Goal: Task Accomplishment & Management: Use online tool/utility

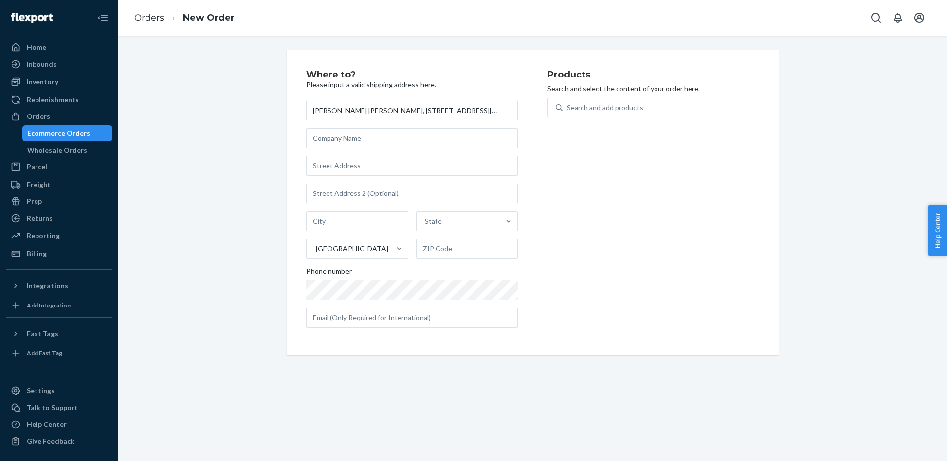
scroll to position [0, 103]
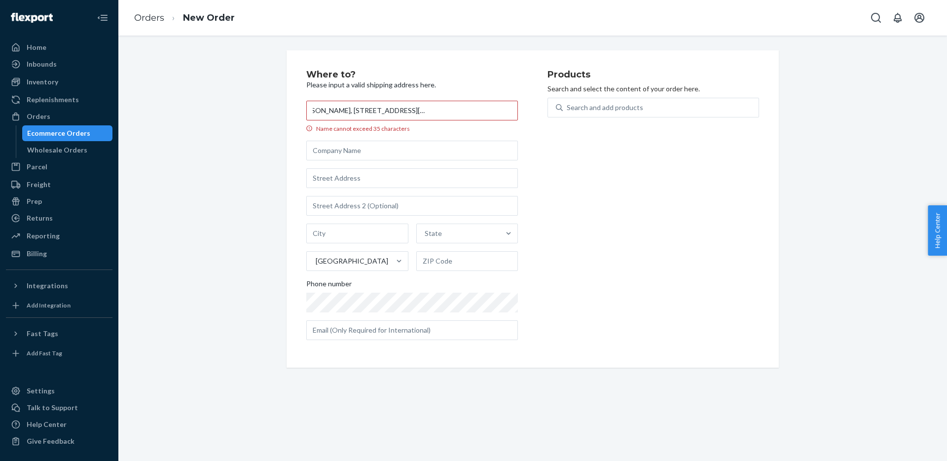
drag, startPoint x: 461, startPoint y: 110, endPoint x: 519, endPoint y: 110, distance: 58.2
click at [519, 110] on div "Where to? Please input a valid shipping address here. [PERSON_NAME] [PERSON_NAM…" at bounding box center [426, 209] width 241 height 278
drag, startPoint x: 480, startPoint y: 111, endPoint x: 537, endPoint y: 111, distance: 56.7
click at [538, 111] on div "Where to? Please input a valid shipping address here. [PERSON_NAME] [PERSON_NAM…" at bounding box center [426, 209] width 241 height 278
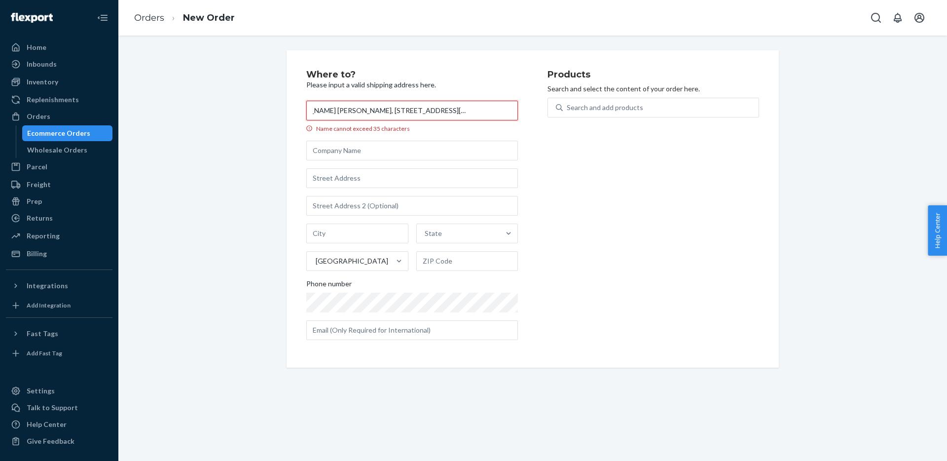
click at [469, 109] on input "[PERSON_NAME] [PERSON_NAME], [STREET_ADDRESS][US_STATE]," at bounding box center [412, 111] width 212 height 20
drag, startPoint x: 457, startPoint y: 109, endPoint x: 522, endPoint y: 116, distance: 64.9
click at [522, 116] on div "Where to? Please input a valid shipping address here. [PERSON_NAME] [PERSON_NAM…" at bounding box center [426, 209] width 241 height 278
click at [482, 112] on input "[PERSON_NAME] [PERSON_NAME], [STREET_ADDRESS][US_STATE]" at bounding box center [412, 111] width 212 height 20
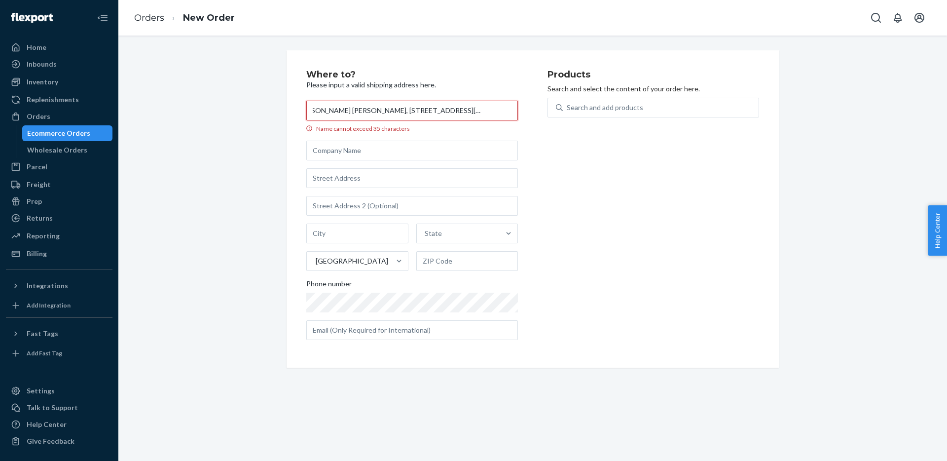
click at [482, 112] on input "[PERSON_NAME] [PERSON_NAME], [STREET_ADDRESS][US_STATE]" at bounding box center [412, 111] width 212 height 20
type input "[PERSON_NAME] [PERSON_NAME], [STREET_ADDRESS]"
click at [440, 262] on input "text" at bounding box center [467, 261] width 102 height 20
paste input "76107"
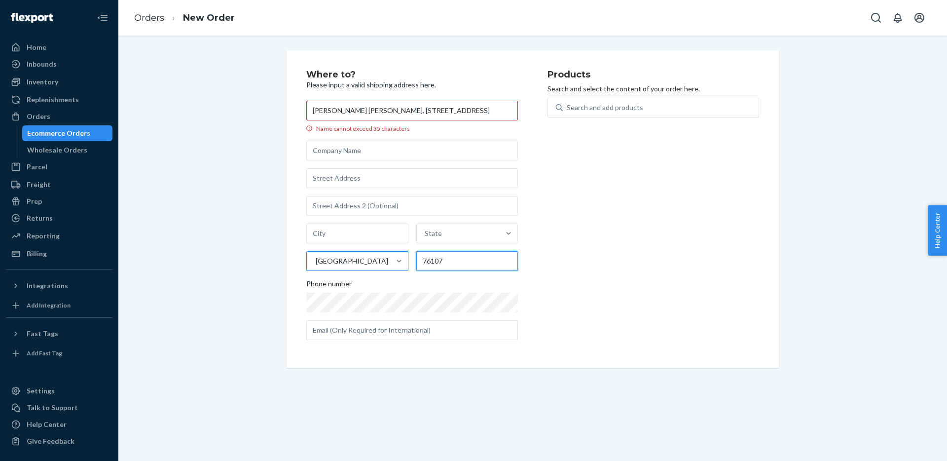
type input "76107"
click at [376, 259] on div "[GEOGRAPHIC_DATA]" at bounding box center [348, 261] width 83 height 20
click at [316, 259] on input "[GEOGRAPHIC_DATA]" at bounding box center [315, 261] width 1 height 10
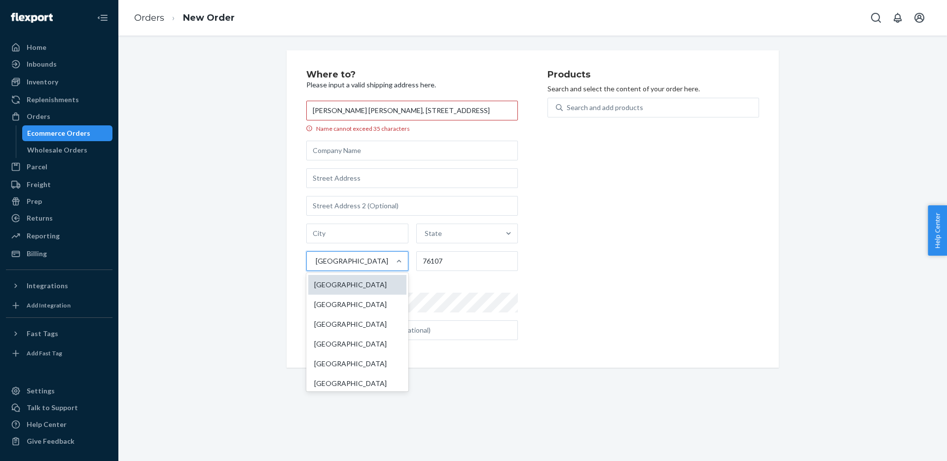
click at [371, 283] on div "[GEOGRAPHIC_DATA]" at bounding box center [357, 285] width 98 height 20
click at [316, 266] on input "option [GEOGRAPHIC_DATA] focused, 1 of 241. 241 results available. Use Up and D…" at bounding box center [315, 261] width 1 height 10
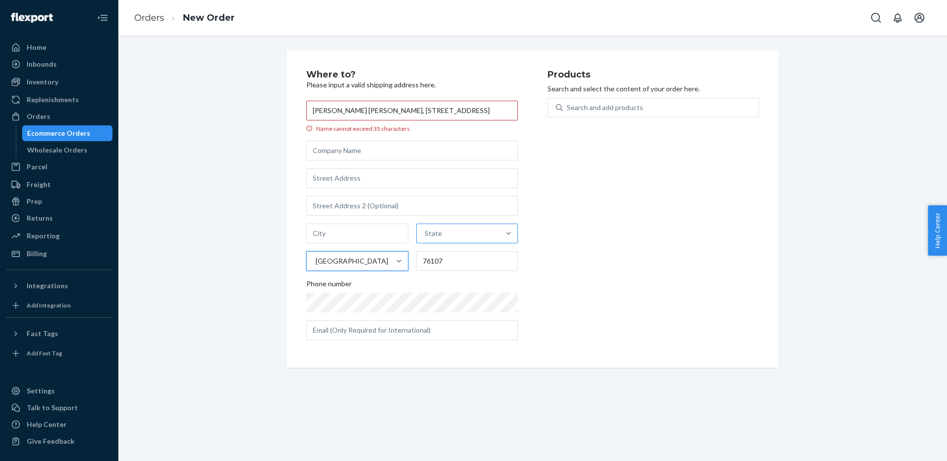
click at [436, 237] on div "State" at bounding box center [433, 233] width 17 height 10
click at [426, 237] on input "State" at bounding box center [425, 233] width 1 height 10
type input "texa"
click at [435, 261] on div "[US_STATE]" at bounding box center [466, 257] width 100 height 20
click at [435, 238] on input "texa" at bounding box center [430, 233] width 14 height 10
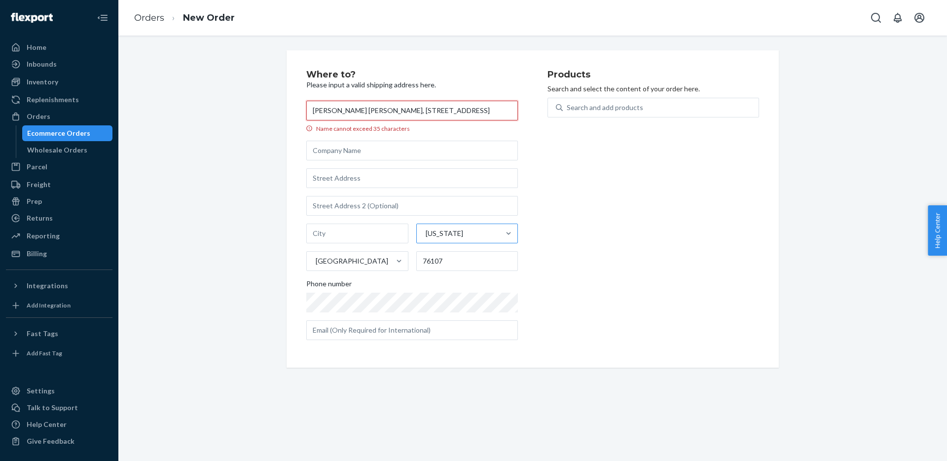
drag, startPoint x: 439, startPoint y: 110, endPoint x: 496, endPoint y: 109, distance: 56.7
click at [496, 109] on input "[PERSON_NAME] [PERSON_NAME], [STREET_ADDRESS]" at bounding box center [412, 111] width 212 height 20
type input "[PERSON_NAME] [PERSON_NAME], [STREET_ADDRESS]"
click at [360, 230] on input "text" at bounding box center [357, 233] width 102 height 20
paste input "[GEOGRAPHIC_DATA]"
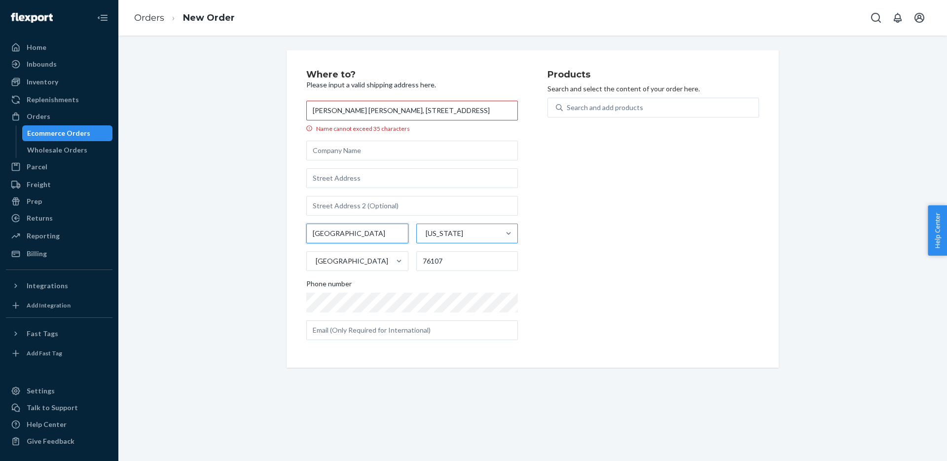
type input "[GEOGRAPHIC_DATA]"
click at [445, 111] on input "[PERSON_NAME] [PERSON_NAME], [STREET_ADDRESS]" at bounding box center [412, 111] width 212 height 20
drag, startPoint x: 386, startPoint y: 109, endPoint x: 459, endPoint y: 108, distance: 73.0
click at [459, 108] on input "[PERSON_NAME] [PERSON_NAME], [STREET_ADDRESS]" at bounding box center [412, 111] width 212 height 20
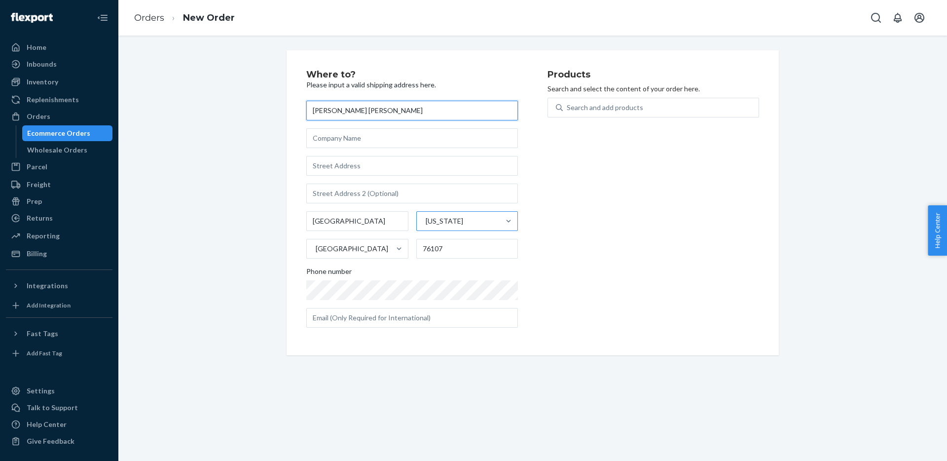
type input "[PERSON_NAME] [PERSON_NAME]"
click at [371, 173] on input "text" at bounding box center [412, 166] width 212 height 20
paste input "[STREET_ADDRESS]"
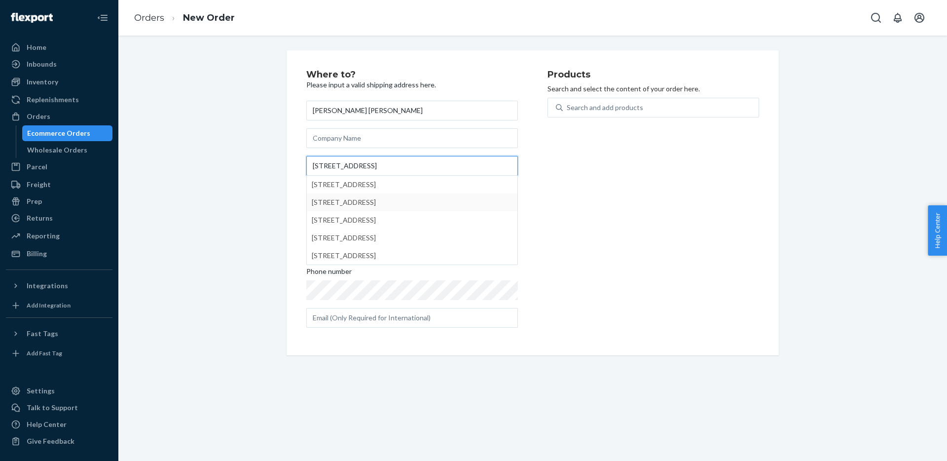
type input "[STREET_ADDRESS]"
type input "[GEOGRAPHIC_DATA]"
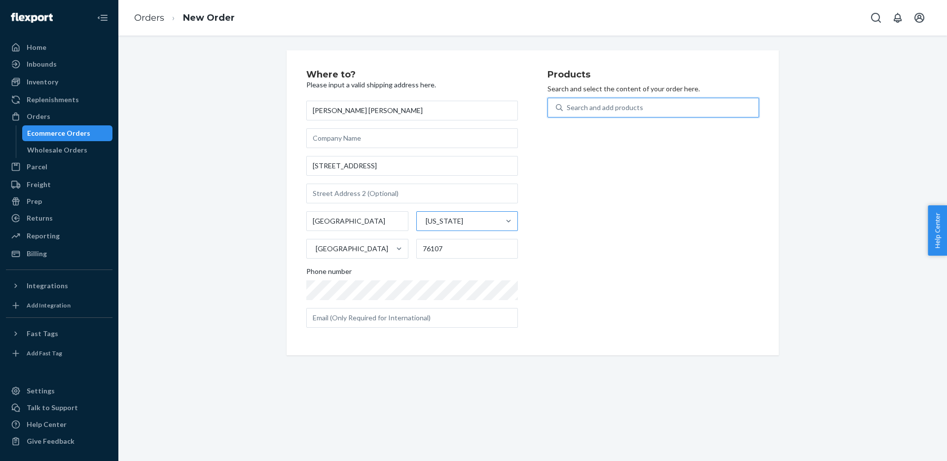
click at [585, 108] on div "Search and add products" at bounding box center [605, 108] width 76 height 10
click at [568, 108] on input "0 results available. Use Up and Down to choose options, press Enter to select t…" at bounding box center [567, 108] width 1 height 10
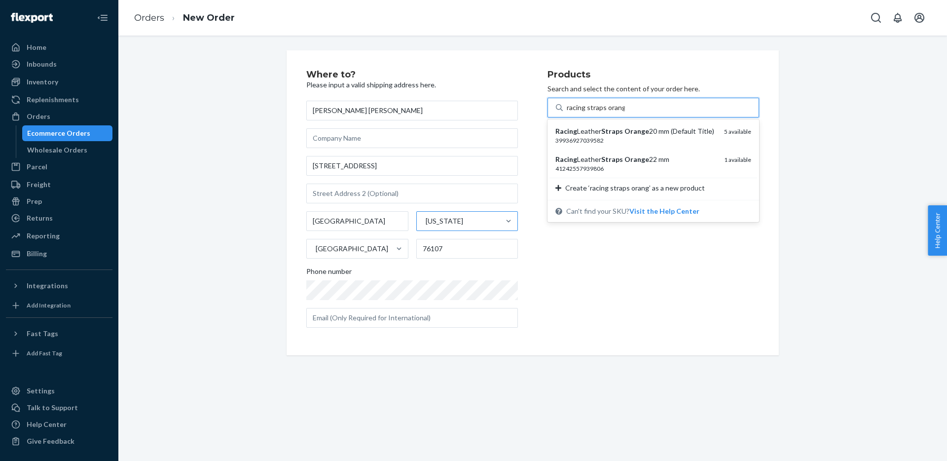
type input "racing straps orange"
click at [582, 140] on div "39936927039582" at bounding box center [635, 140] width 161 height 8
click at [582, 112] on input "racing straps orange" at bounding box center [598, 108] width 62 height 10
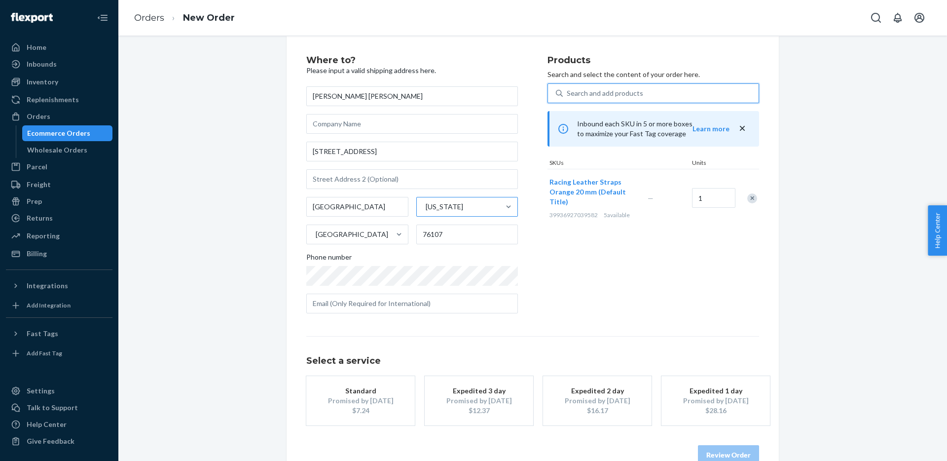
scroll to position [38, 0]
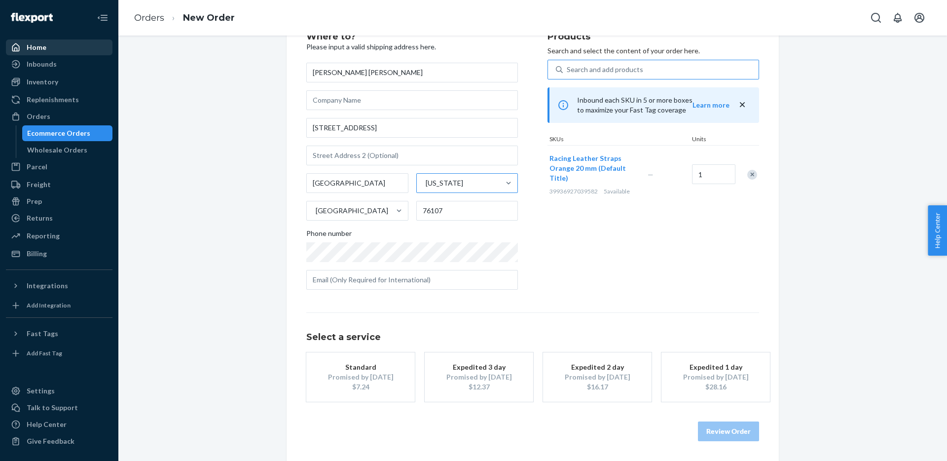
click at [46, 51] on div "Home" at bounding box center [59, 47] width 105 height 14
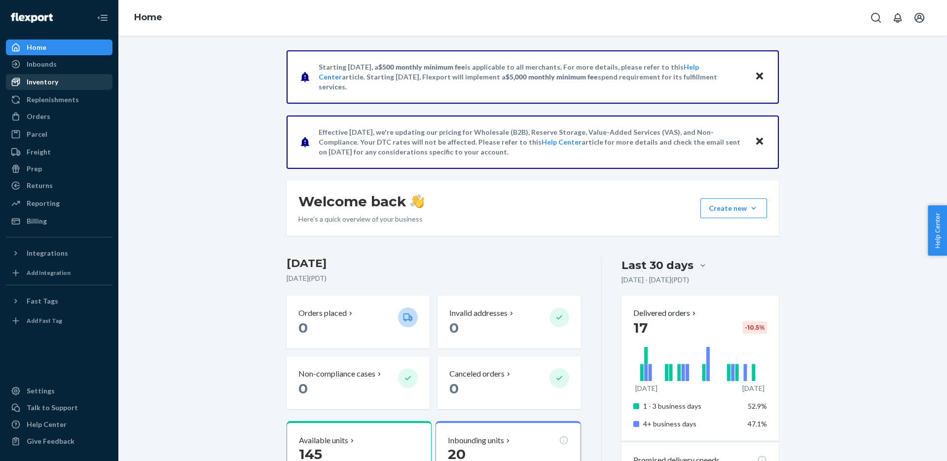
click at [42, 81] on div "Inventory" at bounding box center [43, 82] width 32 height 10
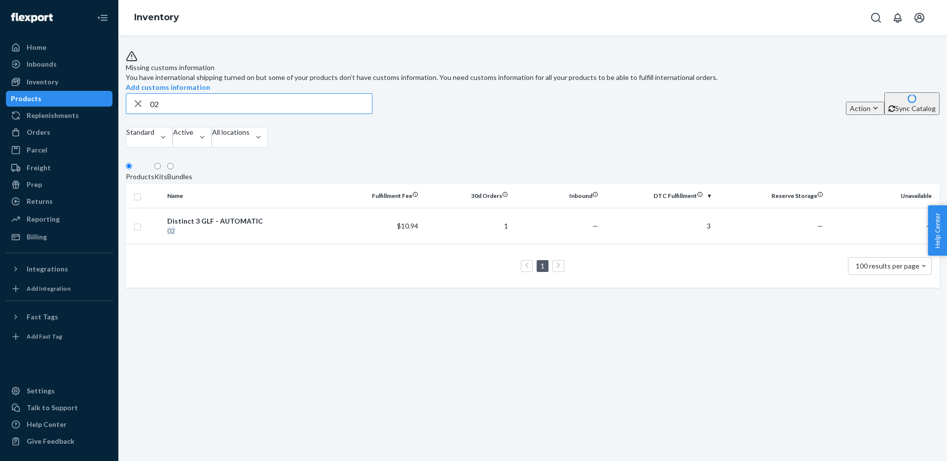
click at [174, 113] on input "02" at bounding box center [261, 104] width 222 height 20
type input "01"
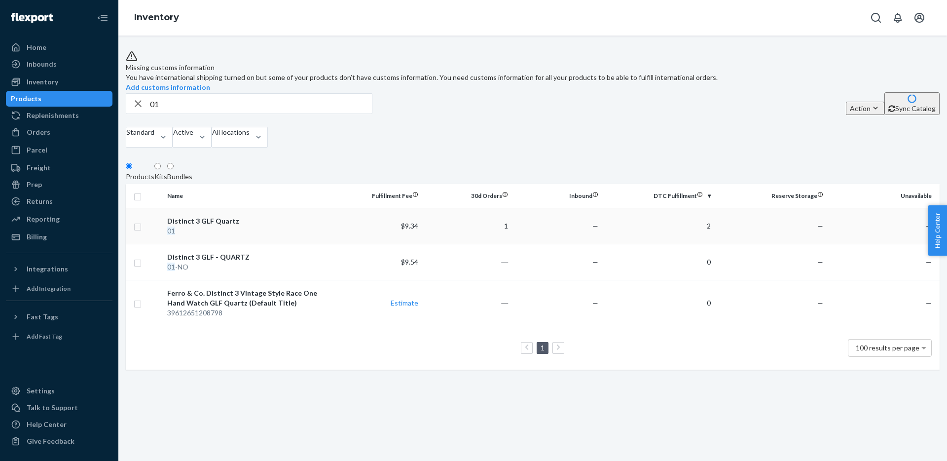
click at [223, 226] on div "Distinct 3 GLF Quartz" at bounding box center [247, 221] width 161 height 10
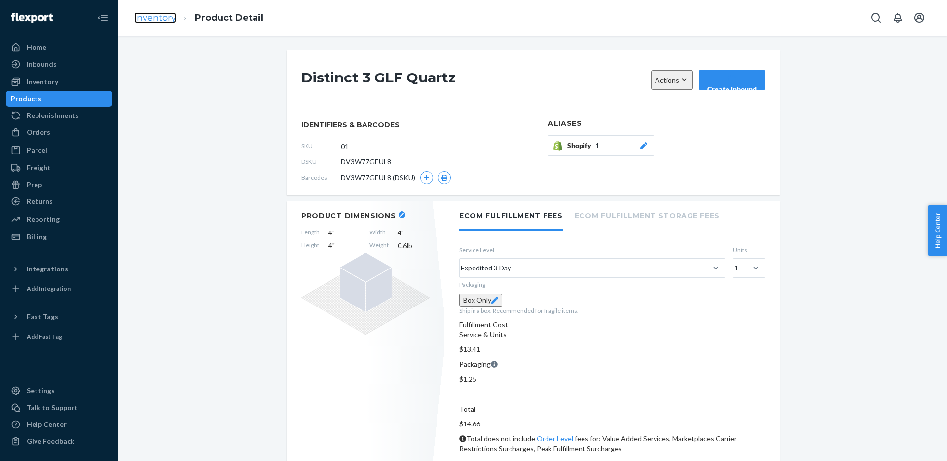
click at [145, 17] on link "Inventory" at bounding box center [155, 17] width 42 height 11
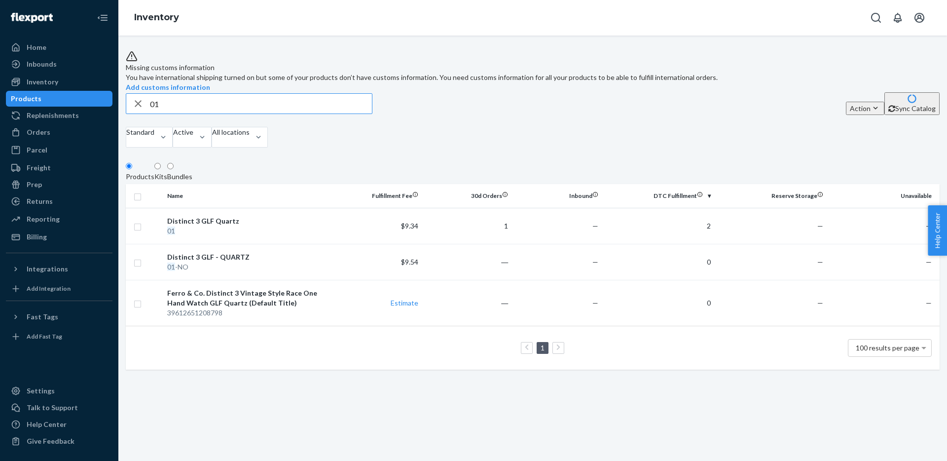
click at [171, 113] on input "01" at bounding box center [261, 104] width 222 height 20
click at [187, 262] on div "Distinct 3 GLF - QUARTZ" at bounding box center [247, 257] width 161 height 10
type input "02"
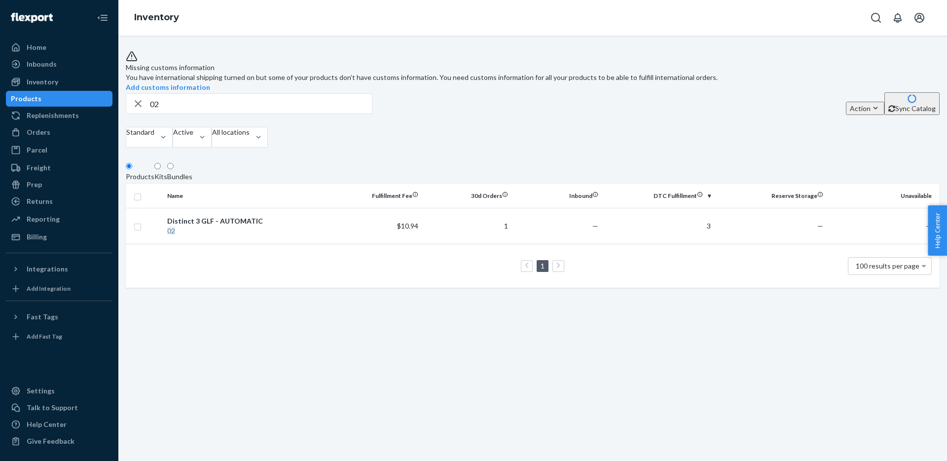
click at [201, 226] on div "Distinct 3 GLF - AUTOMATIC" at bounding box center [247, 221] width 161 height 10
